Goal: Information Seeking & Learning: Learn about a topic

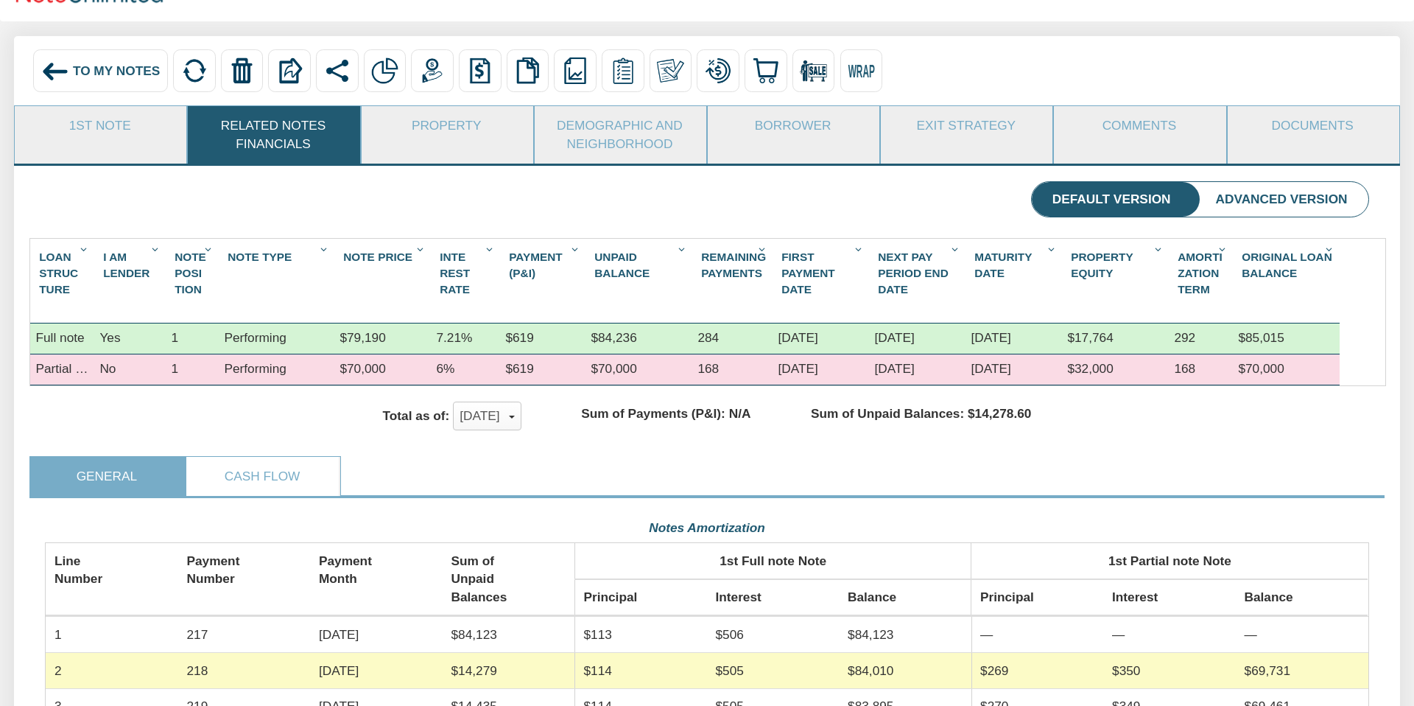
scroll to position [329, 1323]
click at [102, 65] on span "To My Notes" at bounding box center [116, 70] width 87 height 15
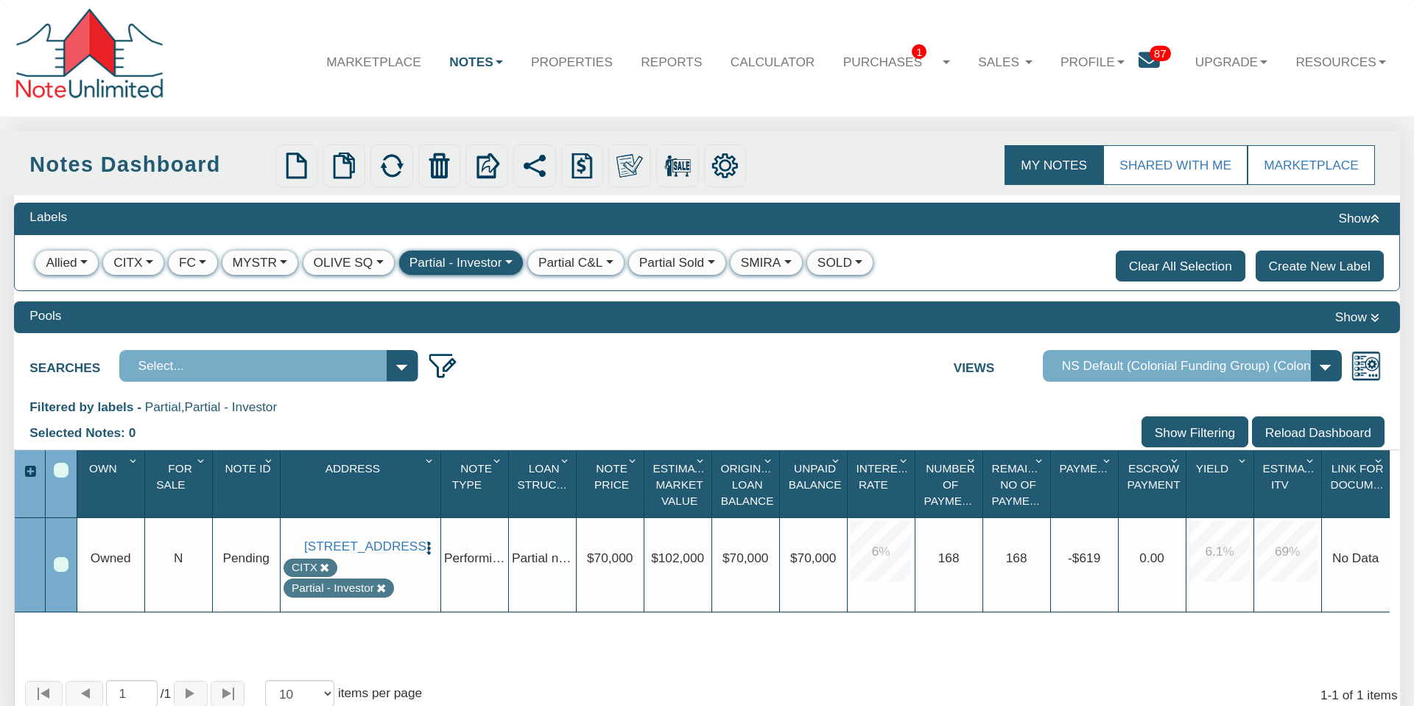
click at [1177, 270] on button "Clear All Selection" at bounding box center [1181, 265] width 130 height 31
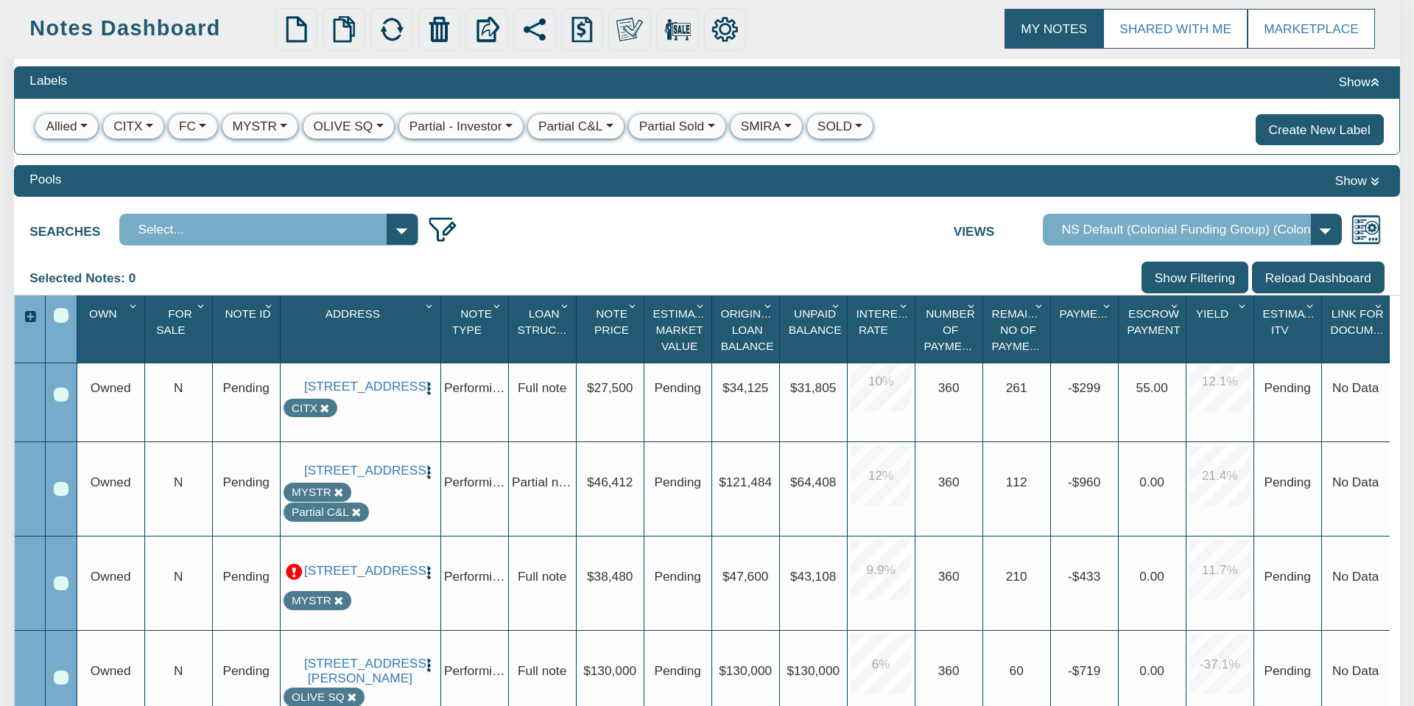
scroll to position [392, 0]
click at [377, 472] on link "[STREET_ADDRESS]" at bounding box center [360, 470] width 112 height 15
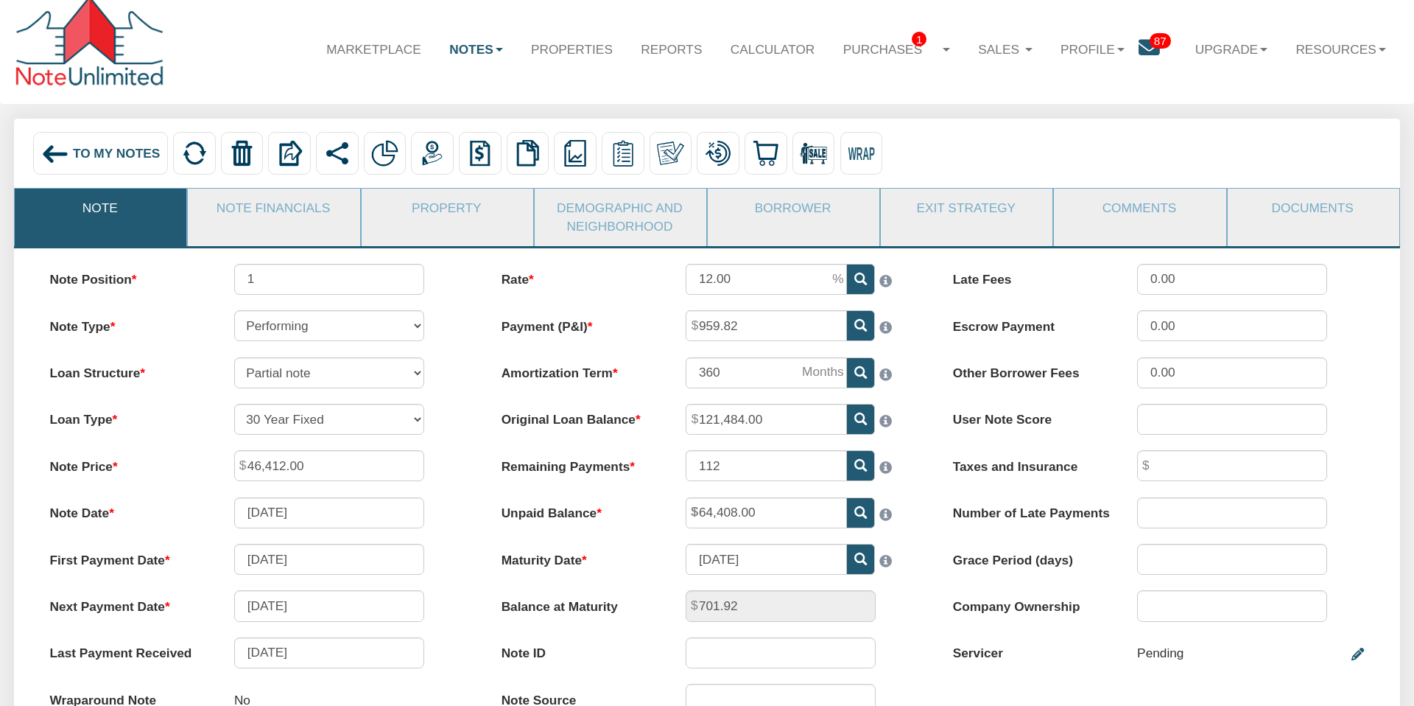
scroll to position [8, 0]
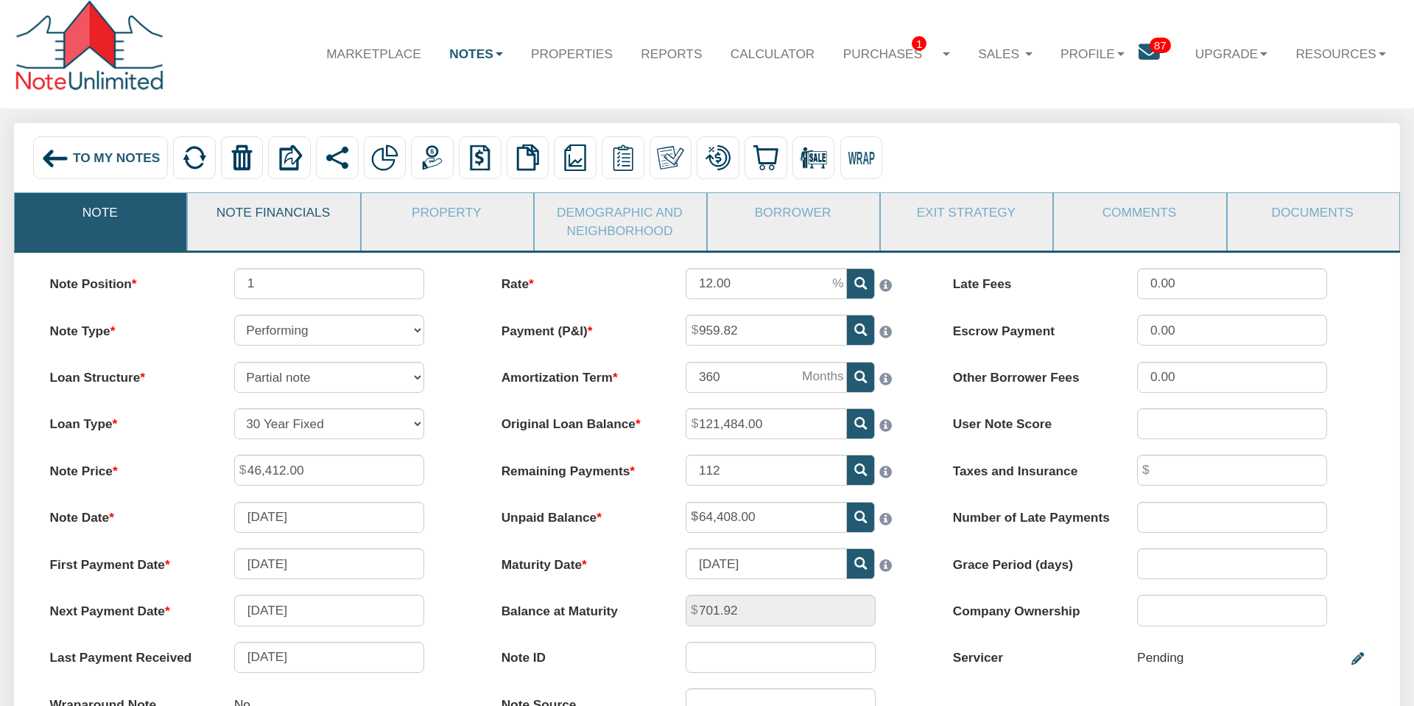
click at [295, 207] on link "Note Financials" at bounding box center [273, 212] width 170 height 39
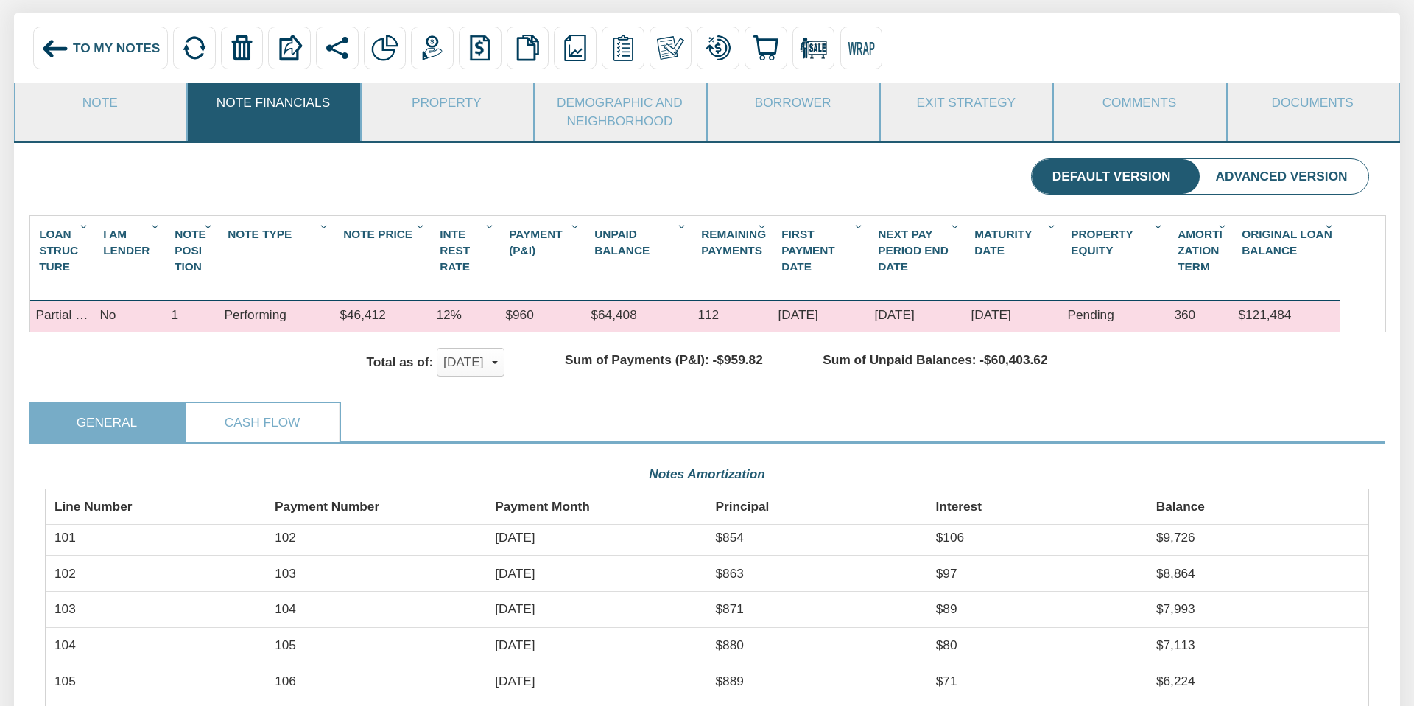
scroll to position [116, 0]
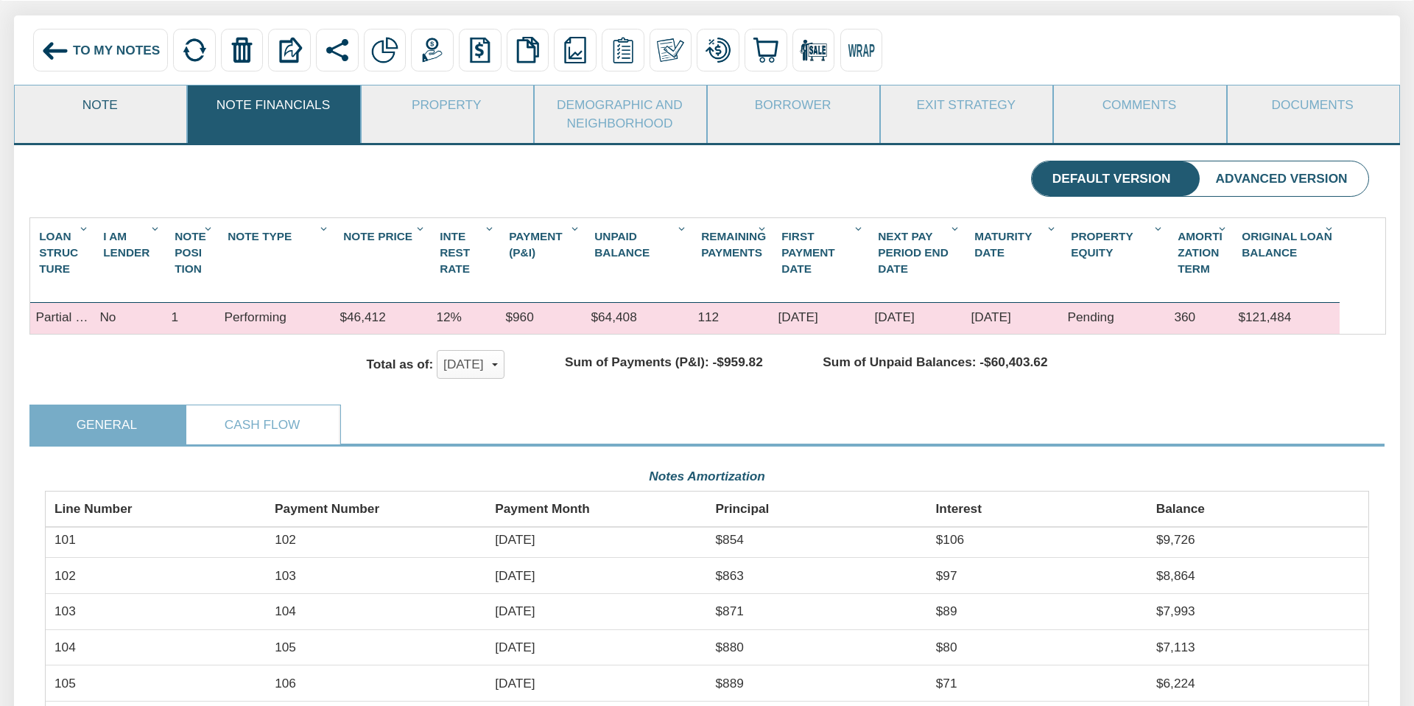
click at [80, 105] on link "Note" at bounding box center [100, 104] width 170 height 39
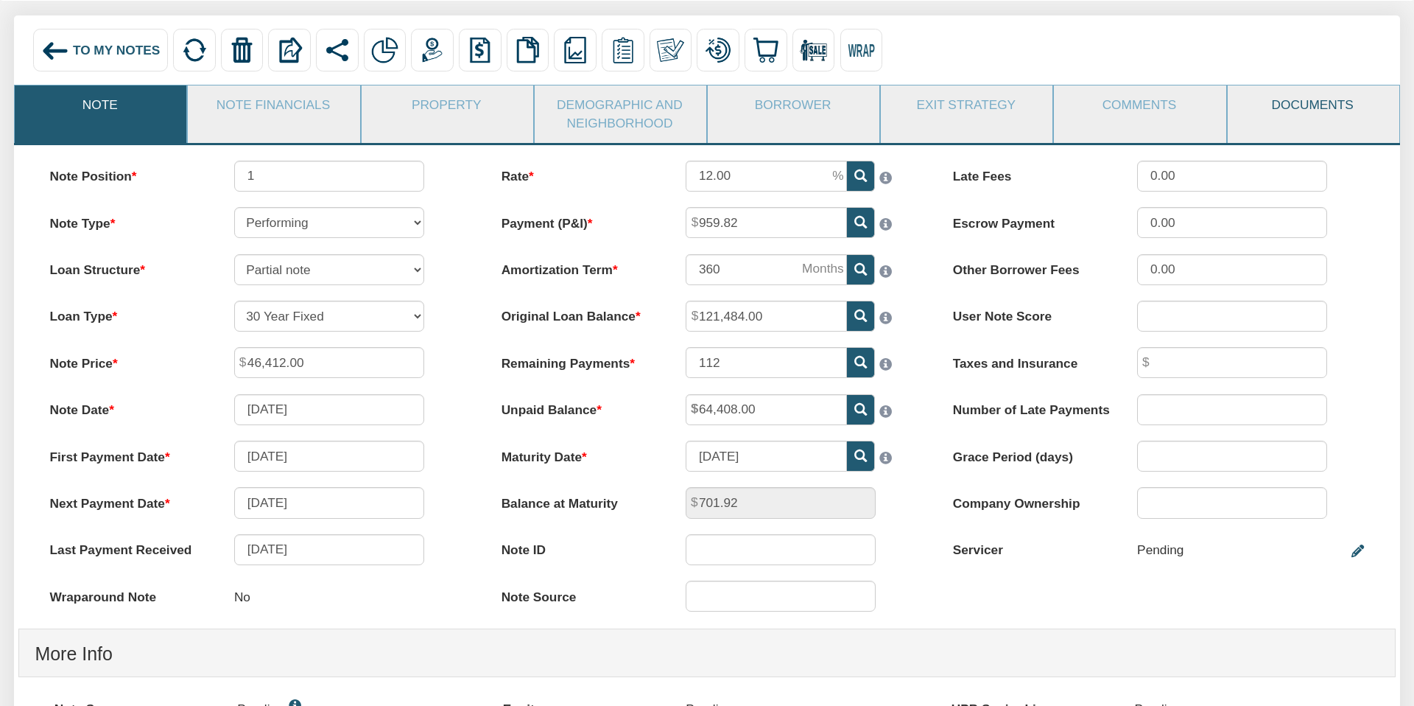
click at [1315, 109] on link "Documents" at bounding box center [1313, 104] width 170 height 39
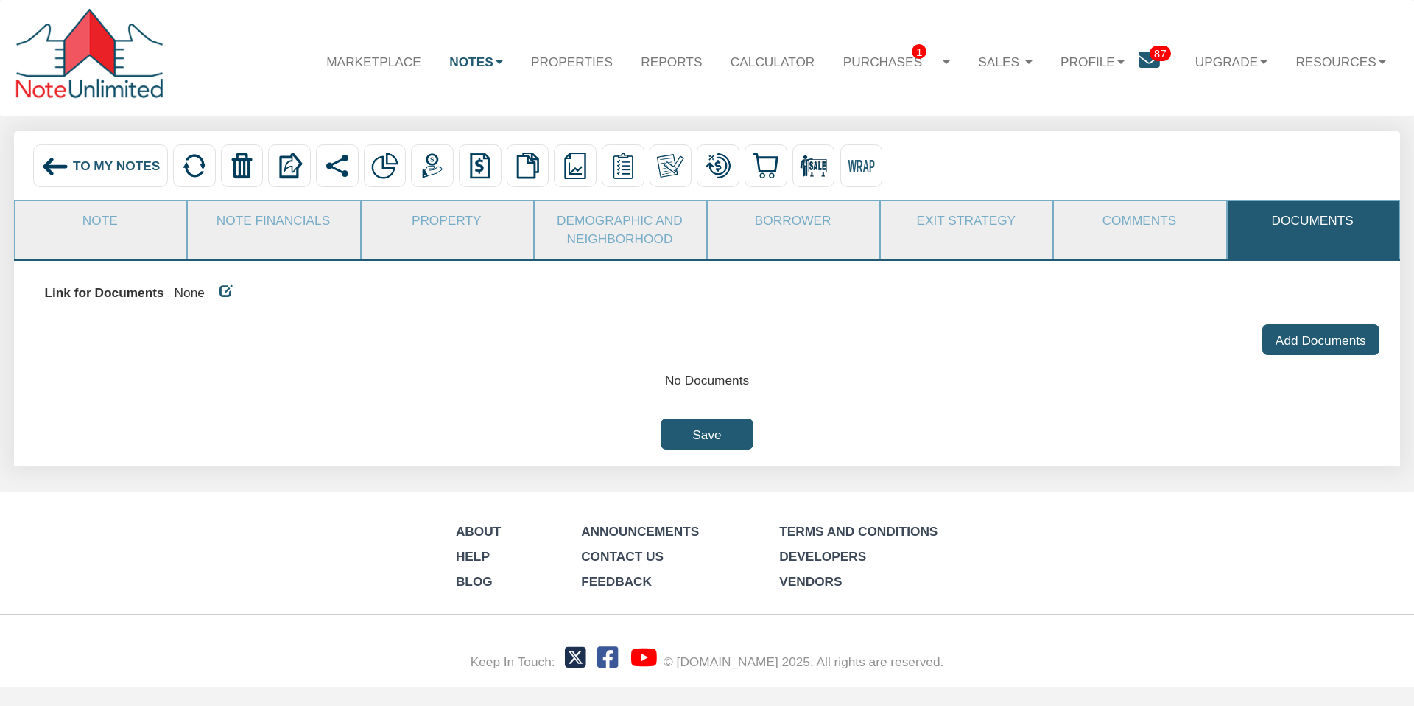
scroll to position [0, 0]
click at [888, 63] on link "Purchases 1" at bounding box center [897, 61] width 136 height 43
click at [97, 167] on span "To My Notes" at bounding box center [116, 165] width 87 height 15
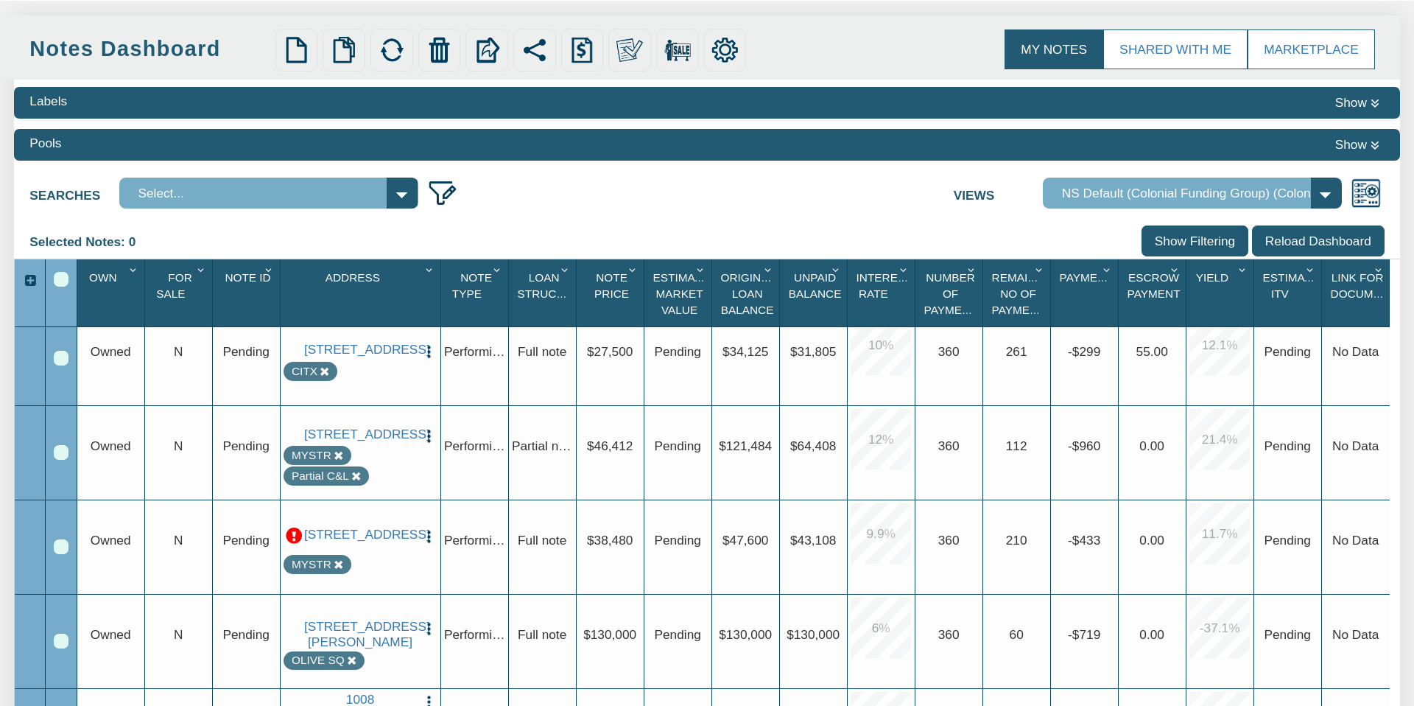
scroll to position [119, 0]
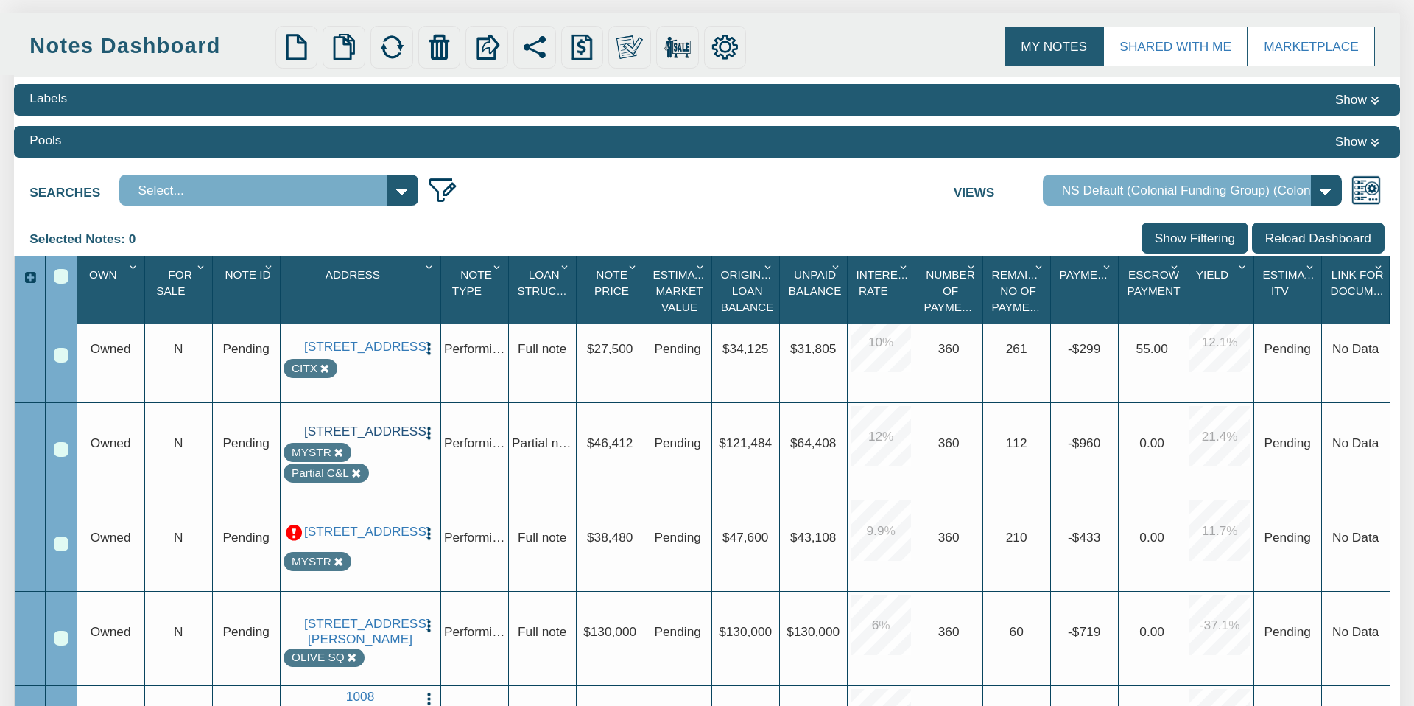
click at [392, 427] on link "[STREET_ADDRESS]" at bounding box center [360, 430] width 112 height 15
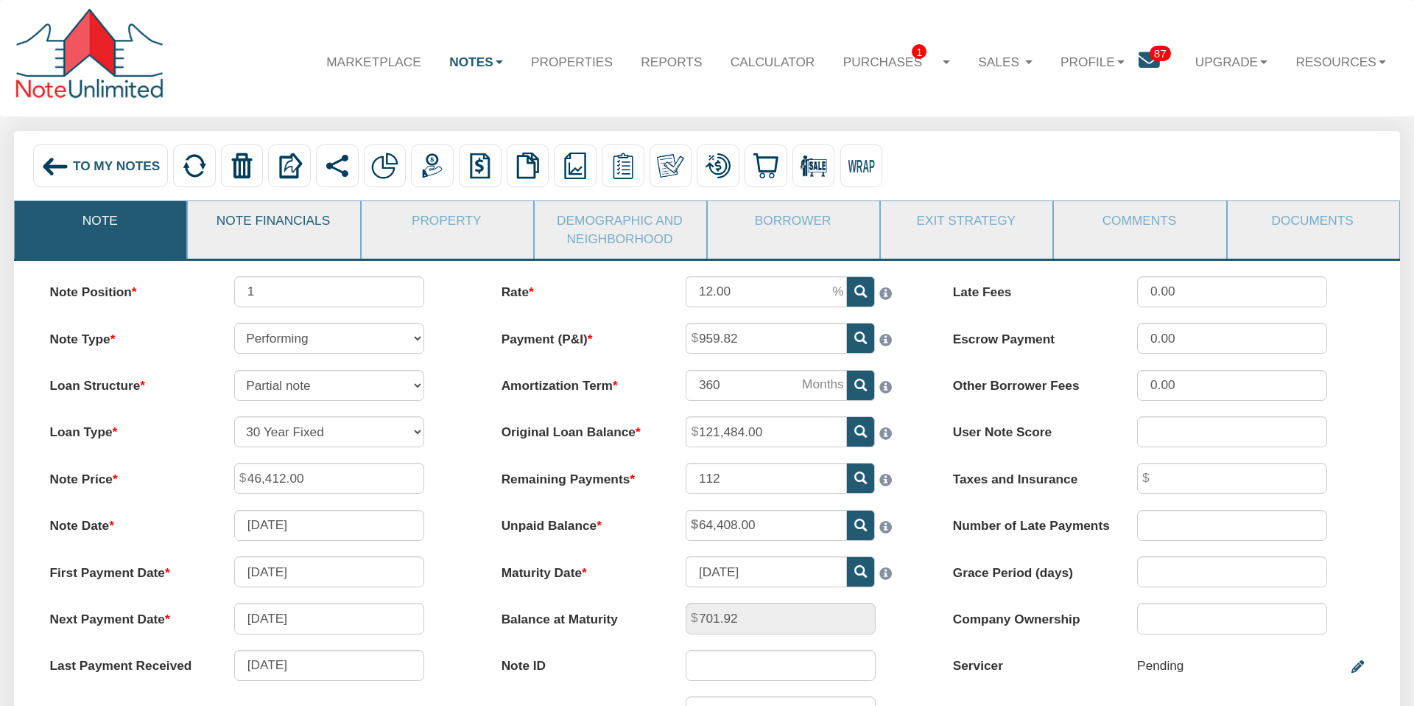
click at [299, 227] on link "Note Financials" at bounding box center [273, 220] width 170 height 39
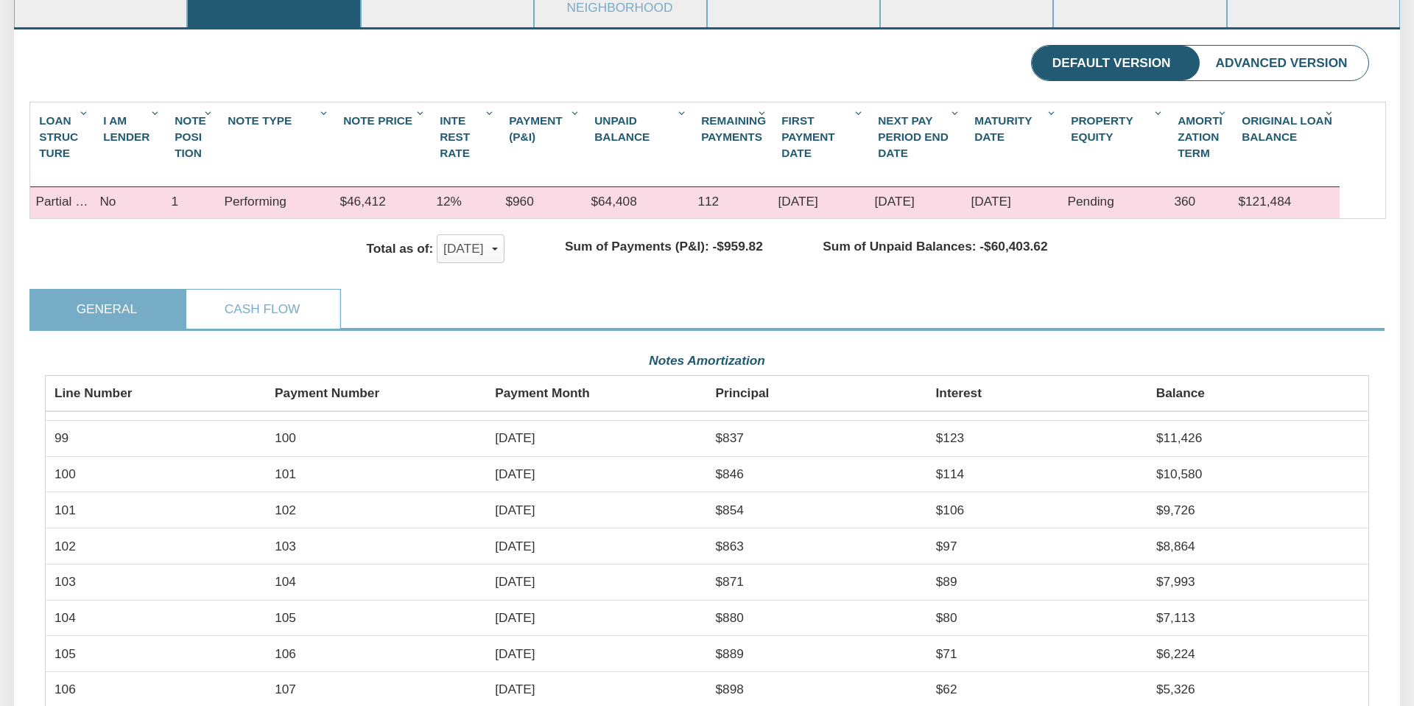
scroll to position [222, 0]
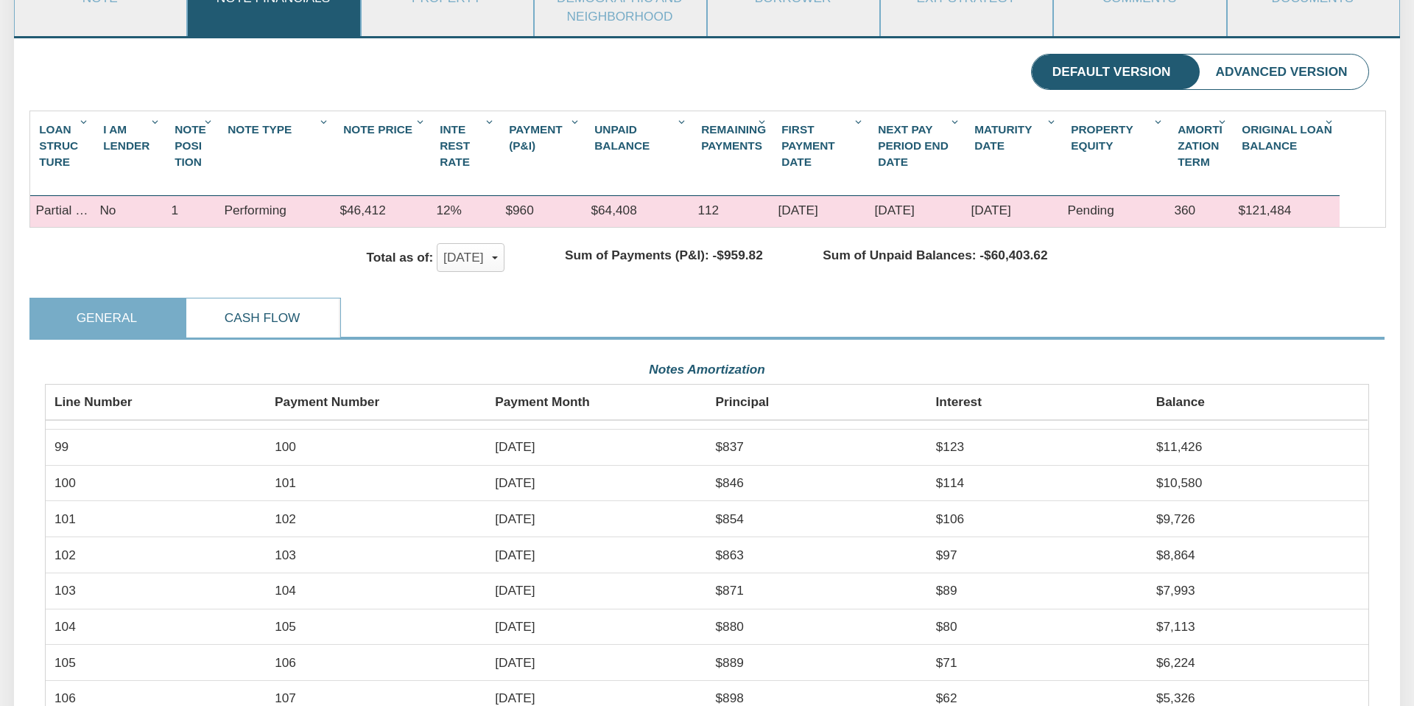
click at [251, 322] on link "Cash Flow" at bounding box center [262, 317] width 152 height 39
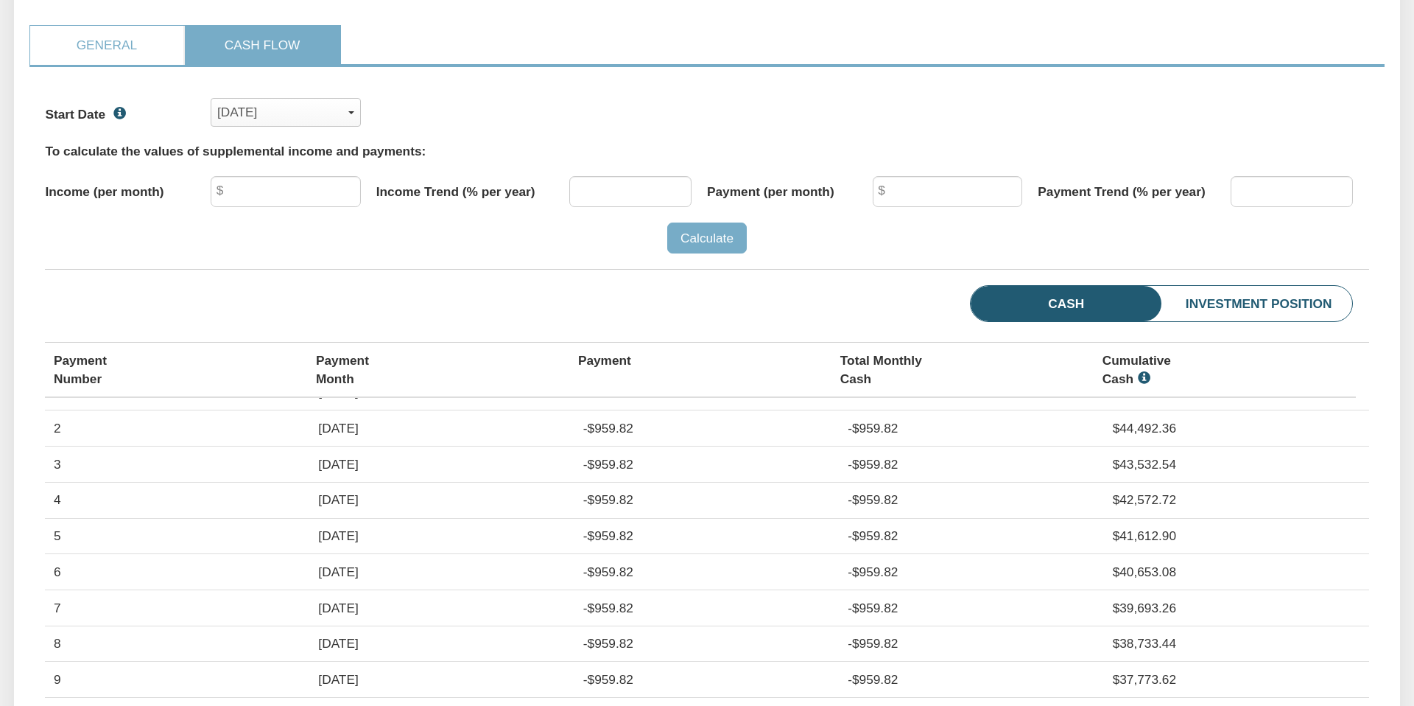
scroll to position [24, 0]
click at [1267, 296] on li "Investment Position" at bounding box center [1230, 303] width 244 height 35
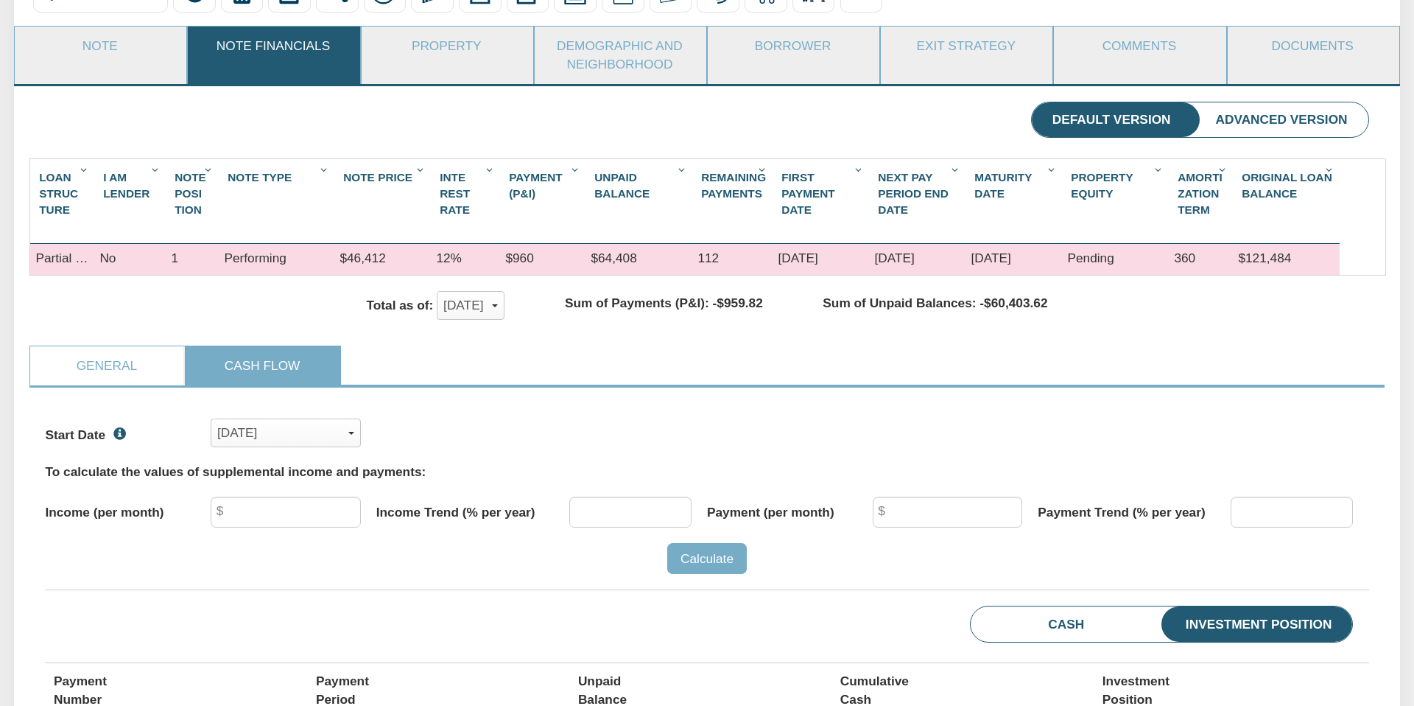
scroll to position [0, 0]
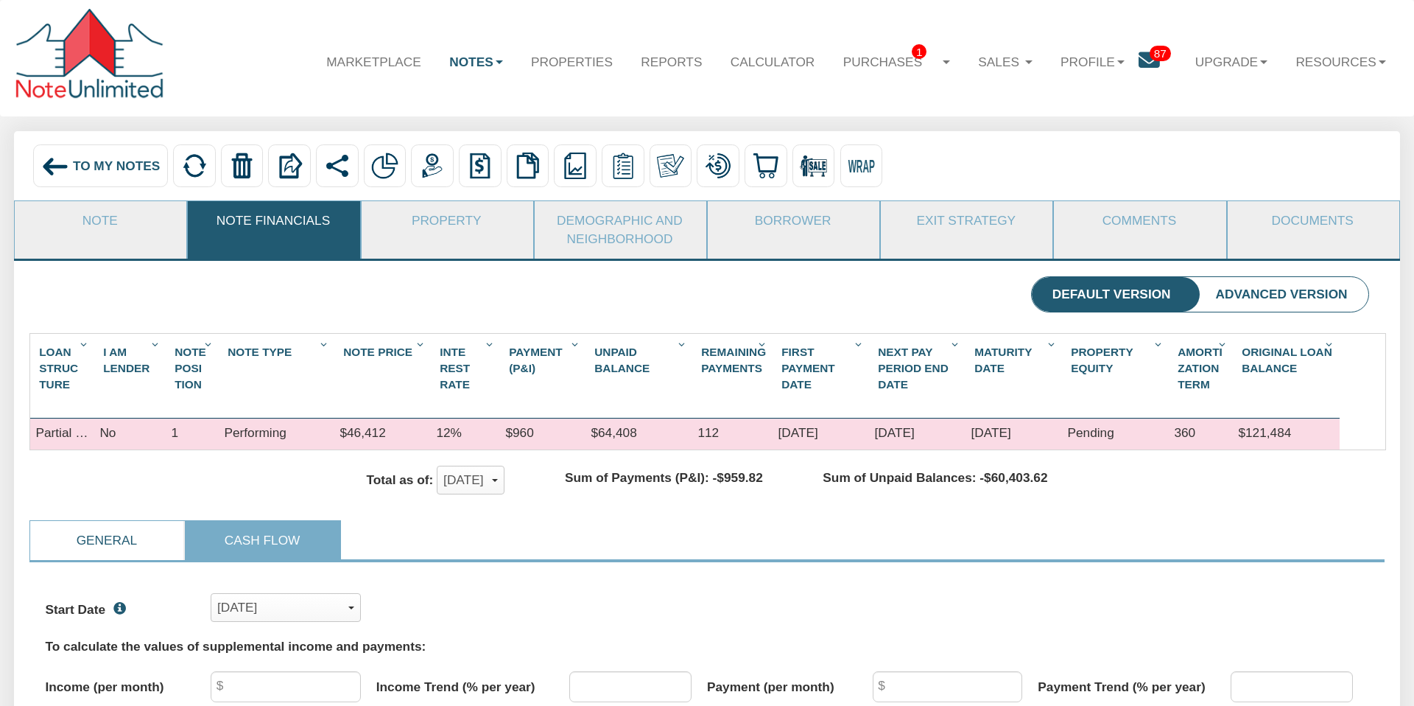
click at [118, 541] on link "General" at bounding box center [106, 540] width 152 height 39
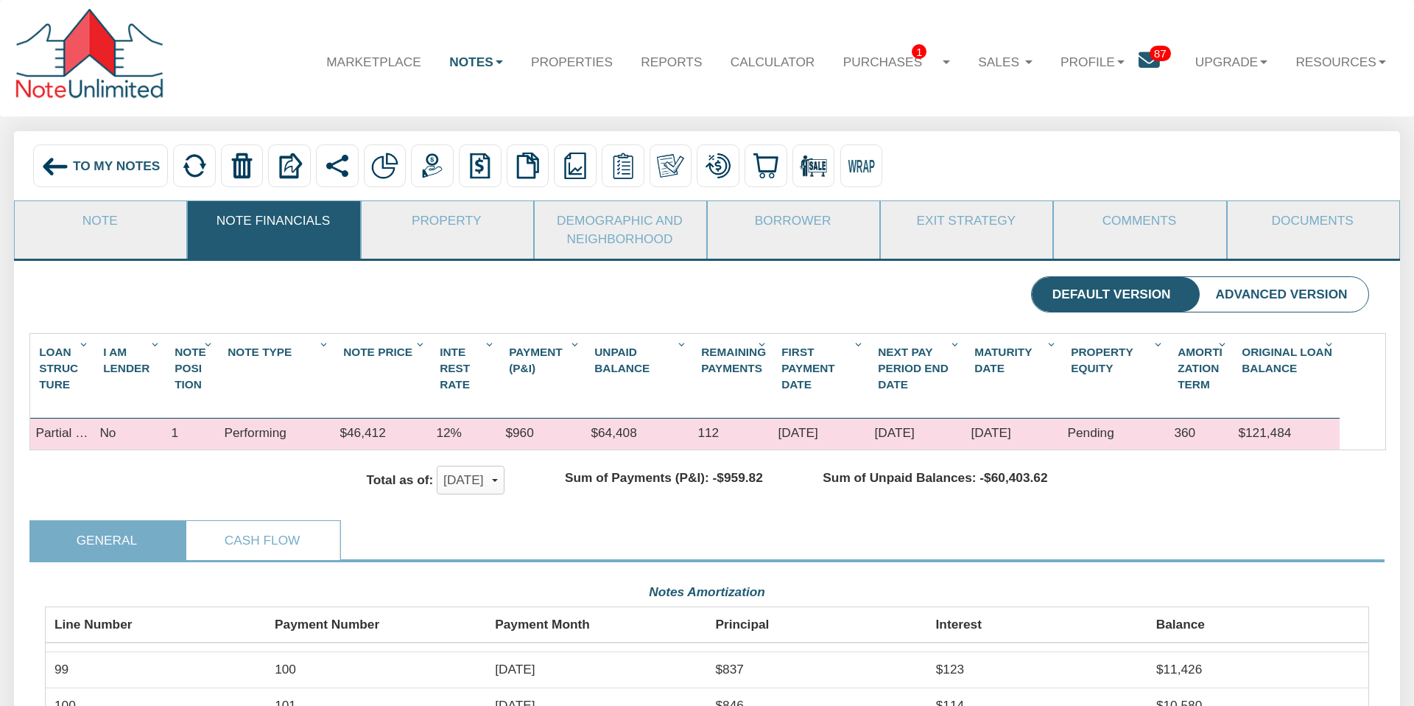
click at [761, 342] on icon "Column Menu" at bounding box center [764, 344] width 18 height 12
click at [744, 360] on span "Remaining Payments" at bounding box center [733, 359] width 65 height 29
click at [811, 482] on div "Sum of Unpaid Balances: -$60,403.62" at bounding box center [935, 480] width 281 height 24
